Goal: Information Seeking & Learning: Learn about a topic

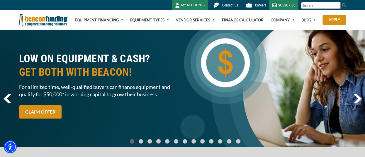
drag, startPoint x: 135, startPoint y: 98, endPoint x: 46, endPoint y: 88, distance: 89.9
click at [46, 88] on span "For a limited time, well-qualified buyers can finance equipment and qualify for…" at bounding box center [99, 90] width 160 height 15
click at [57, 95] on span "For a limited time, well-qualified buyers can finance equipment and qualify for…" at bounding box center [99, 90] width 160 height 15
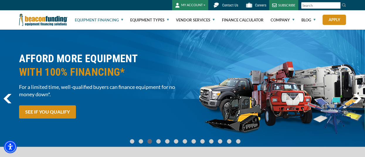
click at [93, 19] on link "Equipment Financing" at bounding box center [99, 20] width 48 height 19
